Goal: Transaction & Acquisition: Purchase product/service

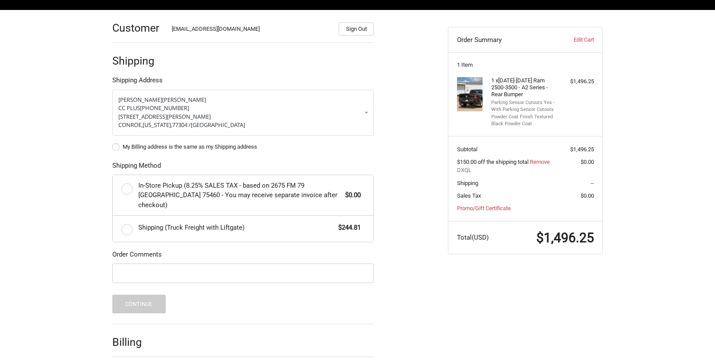
scroll to position [105, 0]
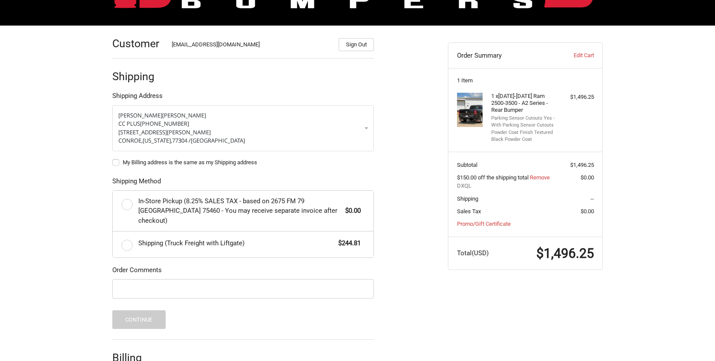
click at [116, 162] on label "My Billing address is the same as my Shipping address" at bounding box center [243, 162] width 262 height 7
click at [113, 159] on input "My Billing address is the same as my Shipping address" at bounding box center [112, 158] width 0 height 0
checkbox input "true"
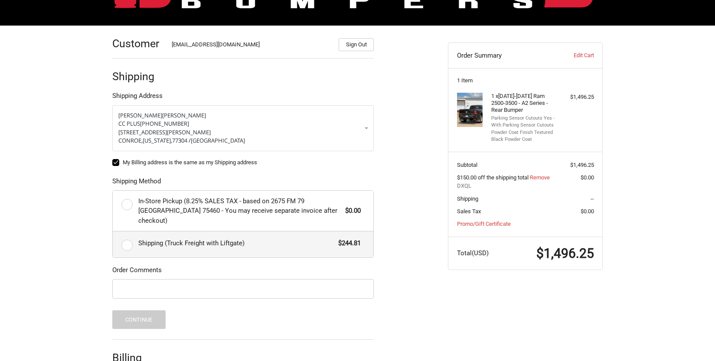
click at [124, 237] on label "Shipping (Truck Freight with Liftgate) $244.81" at bounding box center [243, 245] width 261 height 26
click at [113, 232] on input "Shipping (Truck Freight with Liftgate) $244.81" at bounding box center [113, 232] width 0 height 0
radio input "true"
click at [167, 284] on input "Order Comments" at bounding box center [243, 289] width 262 height 20
type input "15816"
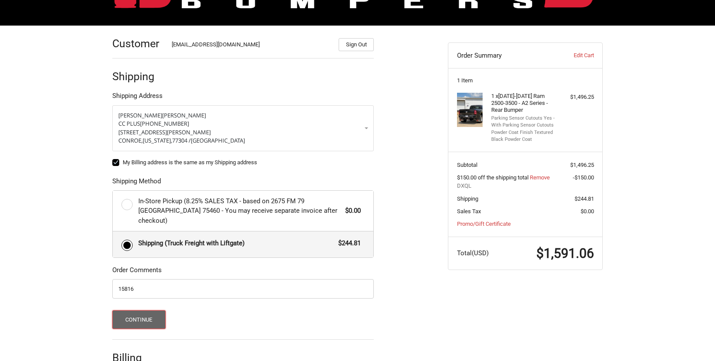
click at [139, 312] on button "Continue" at bounding box center [138, 320] width 53 height 19
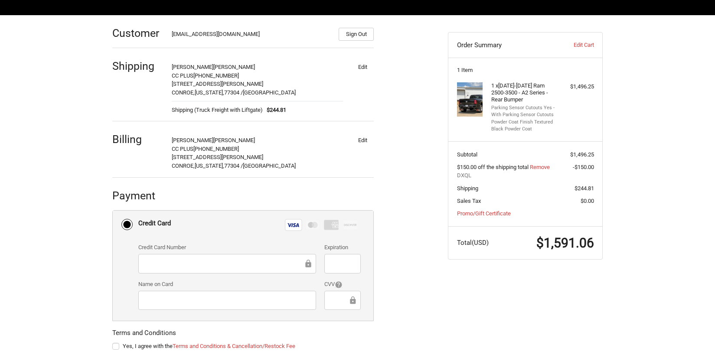
scroll to position [160, 0]
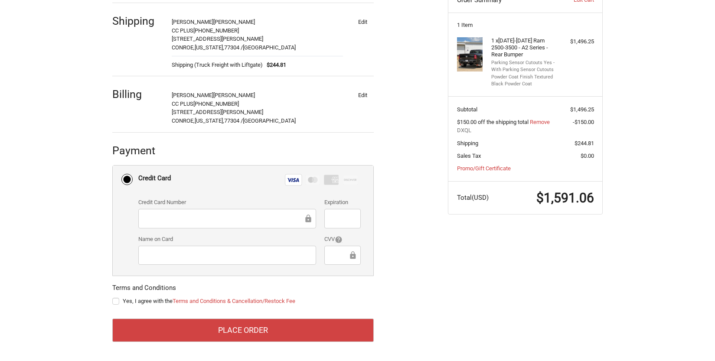
click at [117, 302] on label "Yes, I agree with the Terms and Conditions & Cancellation/Restock Fee" at bounding box center [243, 301] width 262 height 7
click at [113, 298] on input "Yes, I agree with the Terms and Conditions & Cancellation/Restock Fee" at bounding box center [112, 297] width 0 height 0
checkbox input "true"
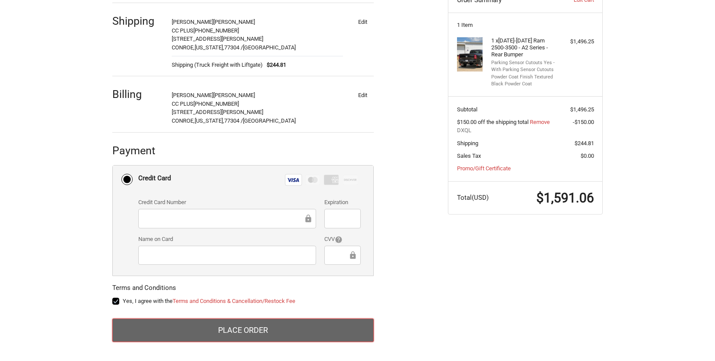
click at [223, 324] on button "Place Order" at bounding box center [243, 330] width 262 height 23
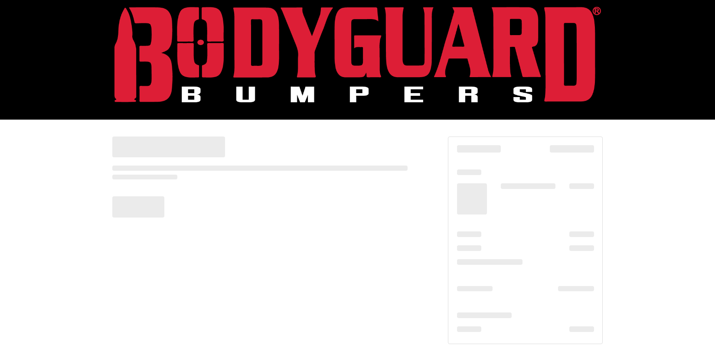
scroll to position [10, 0]
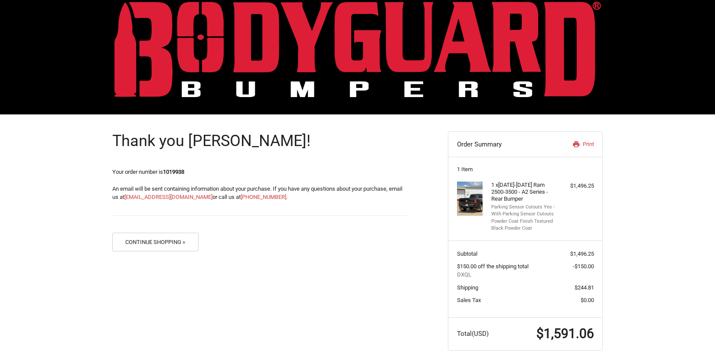
scroll to position [22, 0]
